Goal: Find specific page/section: Find specific page/section

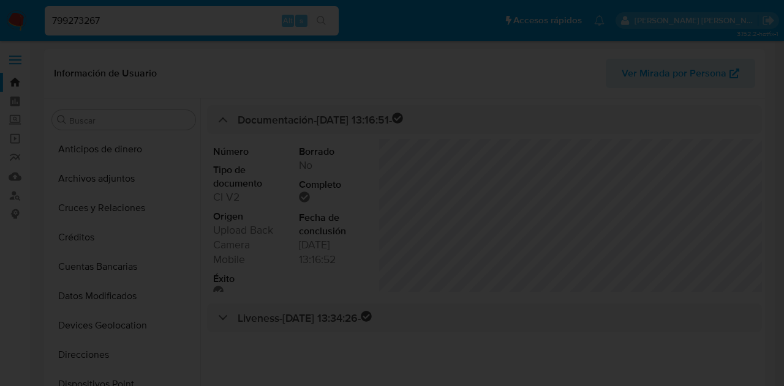
select select "10"
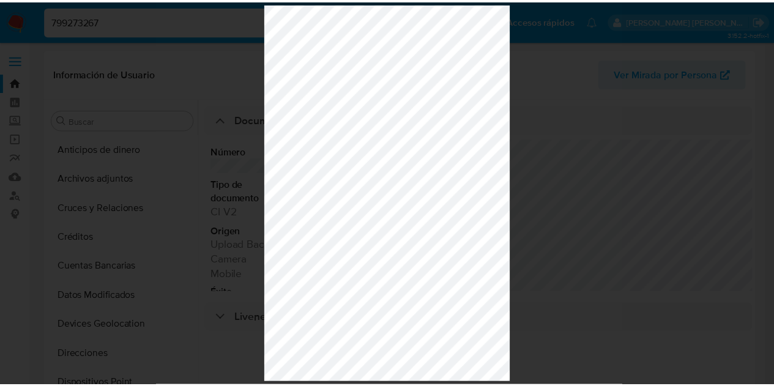
scroll to position [304, 0]
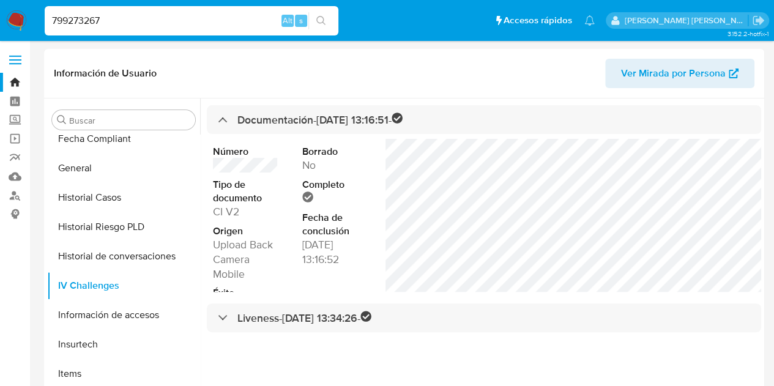
drag, startPoint x: 196, startPoint y: 18, endPoint x: 0, endPoint y: 7, distance: 196.2
click at [0, 7] on nav "Pausado Ver notificaciones 799273267 Alt s Accesos rápidos Presiona las siguien…" at bounding box center [387, 20] width 774 height 41
paste input "nufYENnEiawY3fS0LjH3VZ8j"
type input "nufYENnEiawY3fS0LjH3VZ8j"
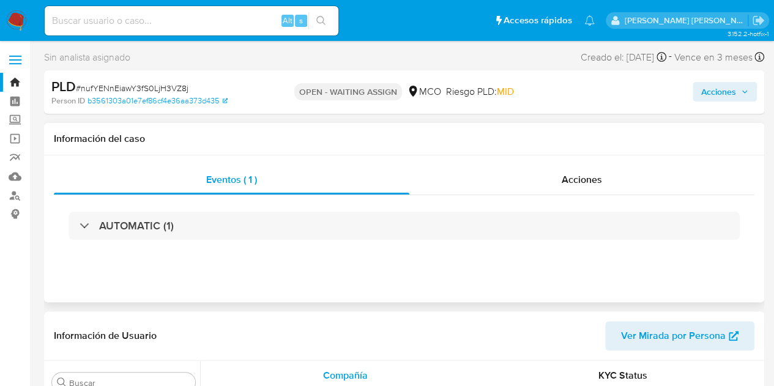
scroll to position [488, 0]
select select "10"
click at [154, 21] on input at bounding box center [192, 21] width 294 height 16
paste input "0MAa53ZMsbYFcjMNxA1scrhD"
type input "0MAa53ZMsbYFcjMNxA1scrhD"
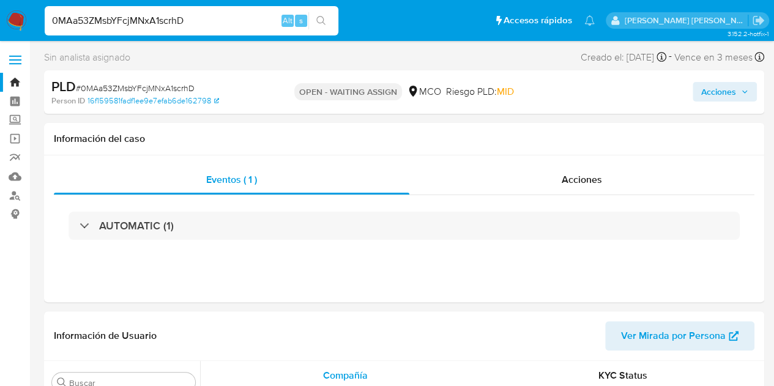
scroll to position [488, 0]
select select "10"
drag, startPoint x: 214, startPoint y: 20, endPoint x: 33, endPoint y: 9, distance: 181.6
click at [33, 9] on nav "Pausado Ver notificaciones 0MAa53ZMsbYFcjMNxA1scrhD Alt s Accesos rápidos Presi…" at bounding box center [387, 20] width 774 height 41
paste input "hrEZs1scuOPLfC6ZCU81ufBV"
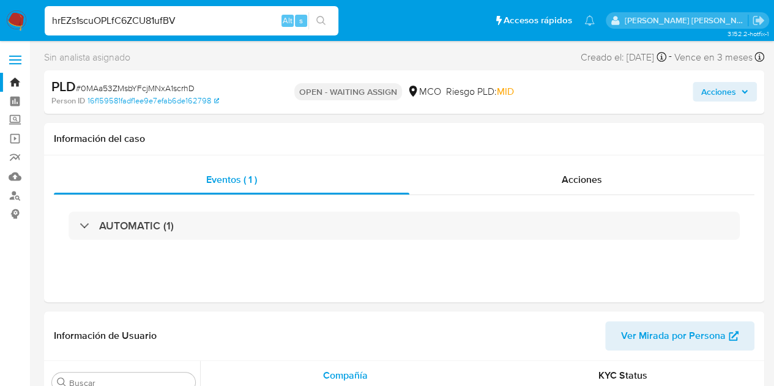
type input "hrEZs1scuOPLfC6ZCU81ufBV"
select select "10"
drag, startPoint x: 198, startPoint y: 17, endPoint x: 0, endPoint y: 28, distance: 198.1
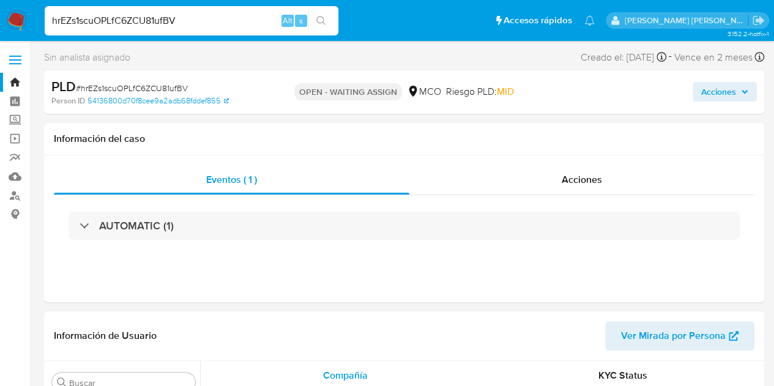
click at [0, 28] on nav "Pausado Ver notificaciones hrEZs1scuOPLfC6ZCU81ufBV Alt s Accesos rápidos Presi…" at bounding box center [387, 20] width 774 height 41
paste input "HR9h3fQmIOFI2GX9C0ratb5E"
type input "HR9h3fQmIOFI2GX9C0ratb5E"
click at [326, 17] on icon "search-icon" at bounding box center [322, 21] width 10 height 10
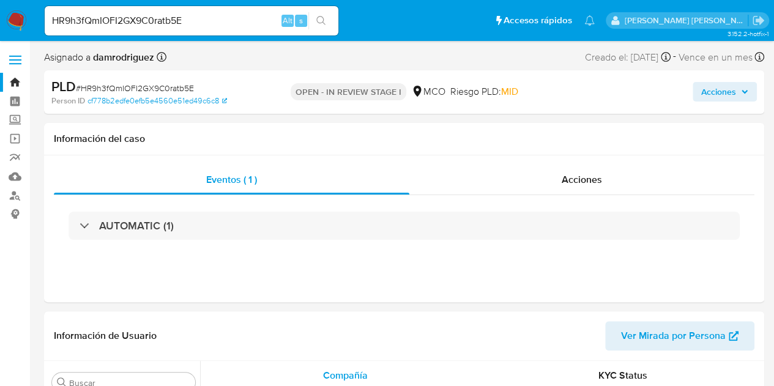
select select "10"
